Goal: Task Accomplishment & Management: Manage account settings

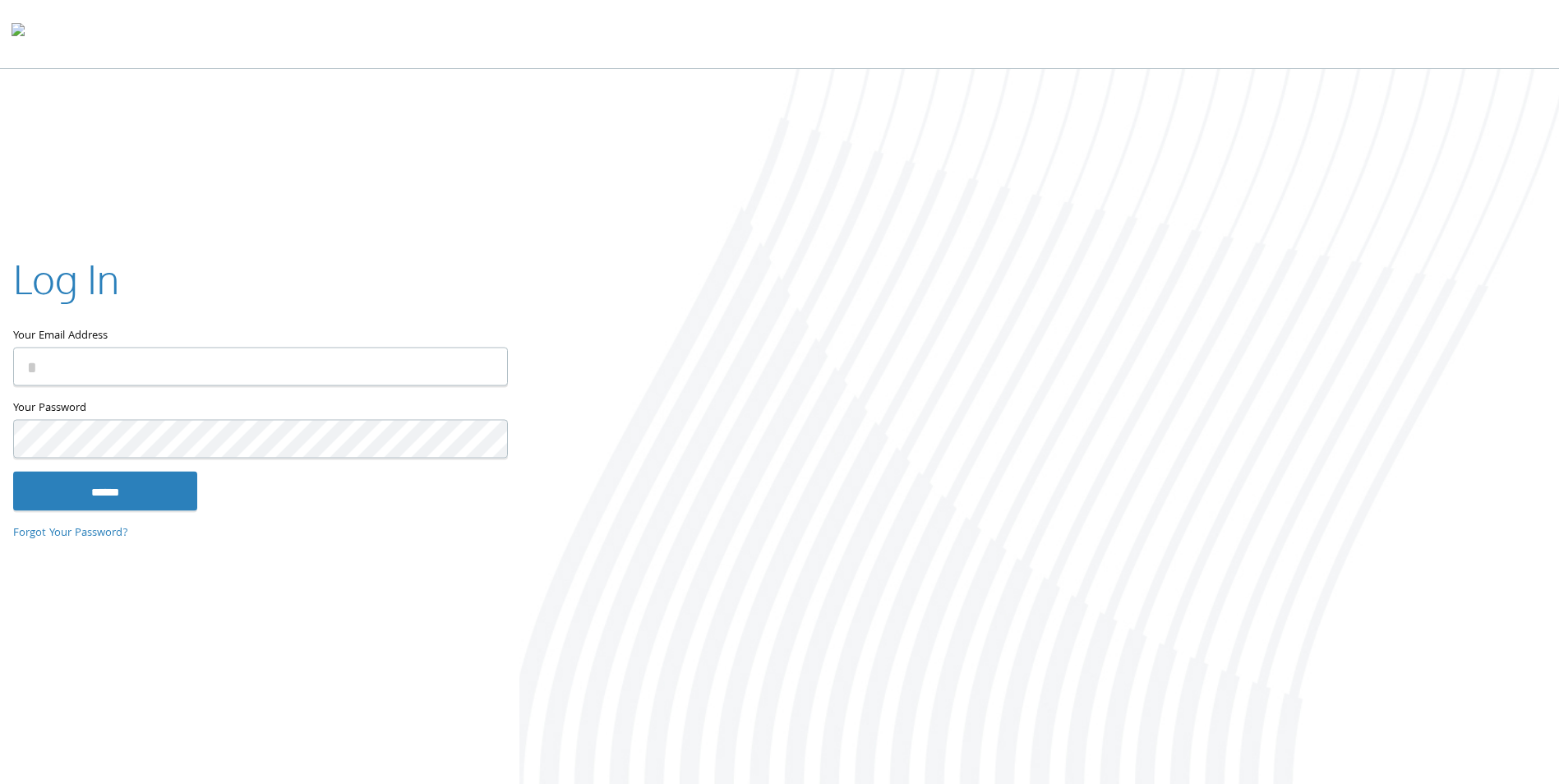
click at [91, 374] on input "Your Email Address" at bounding box center [260, 367] width 494 height 39
type input "**********"
click at [13, 471] on input "******" at bounding box center [106, 490] width 184 height 39
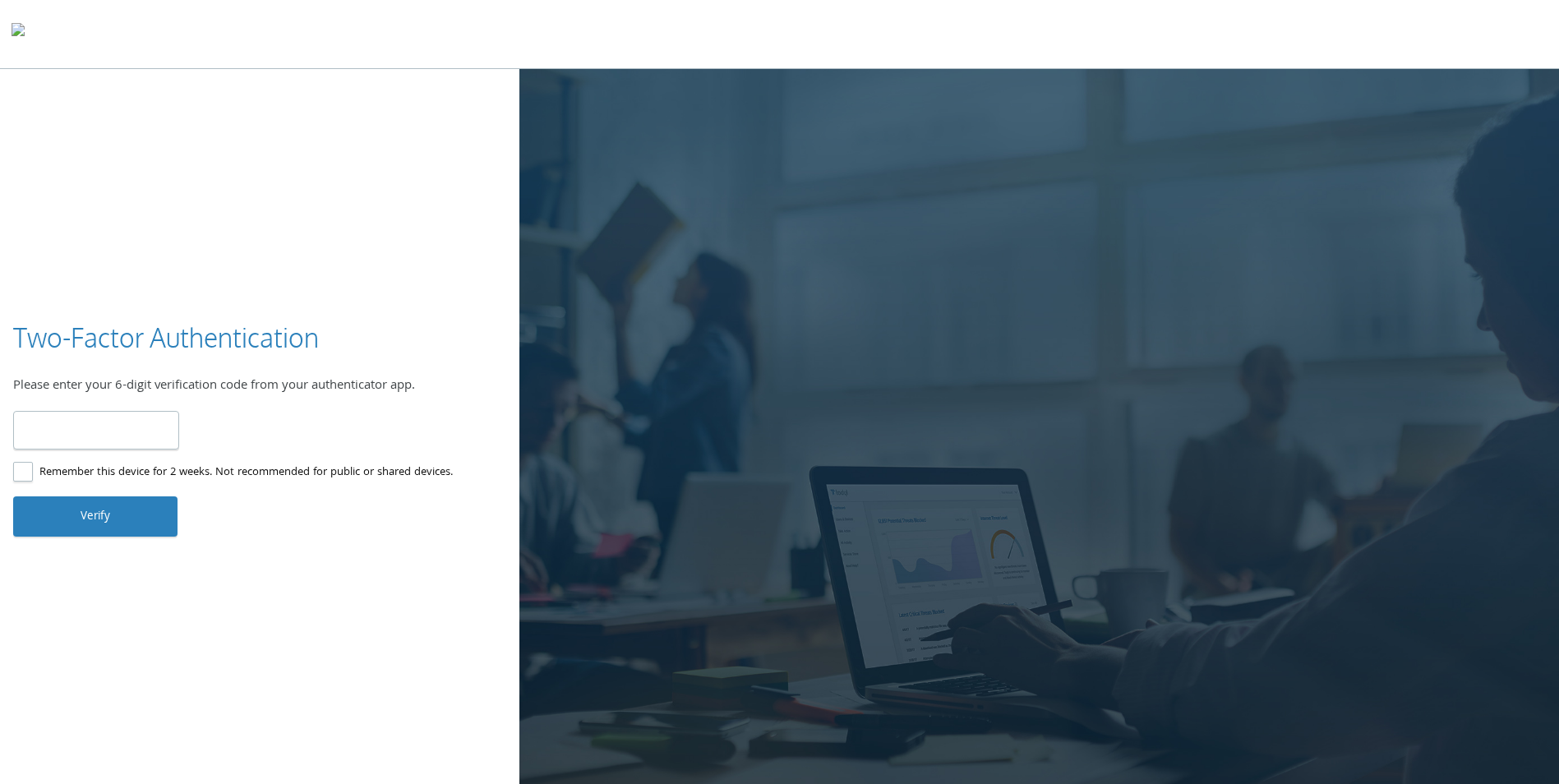
type input "******"
